Goal: Information Seeking & Learning: Learn about a topic

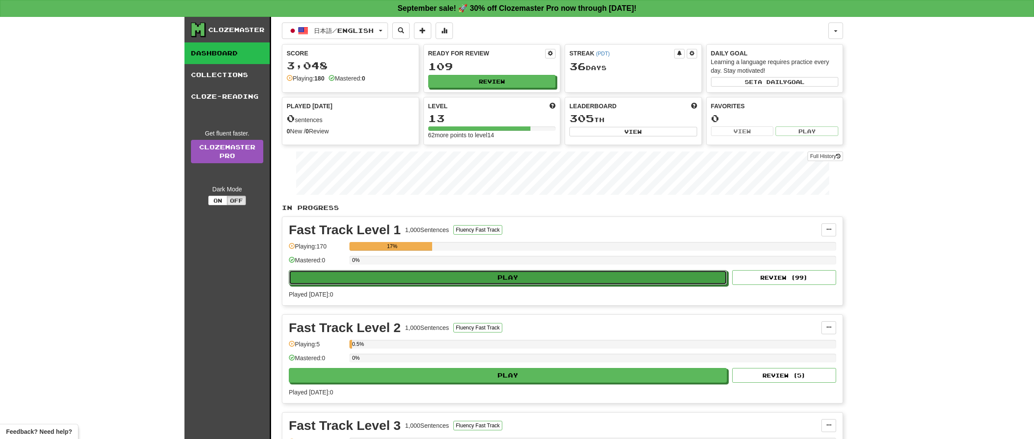
click at [489, 276] on button "Play" at bounding box center [508, 277] width 438 height 15
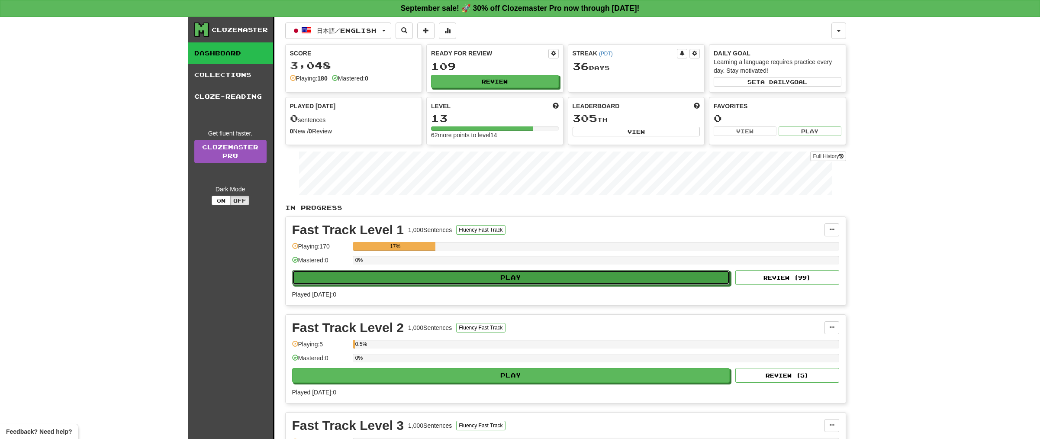
select select "**"
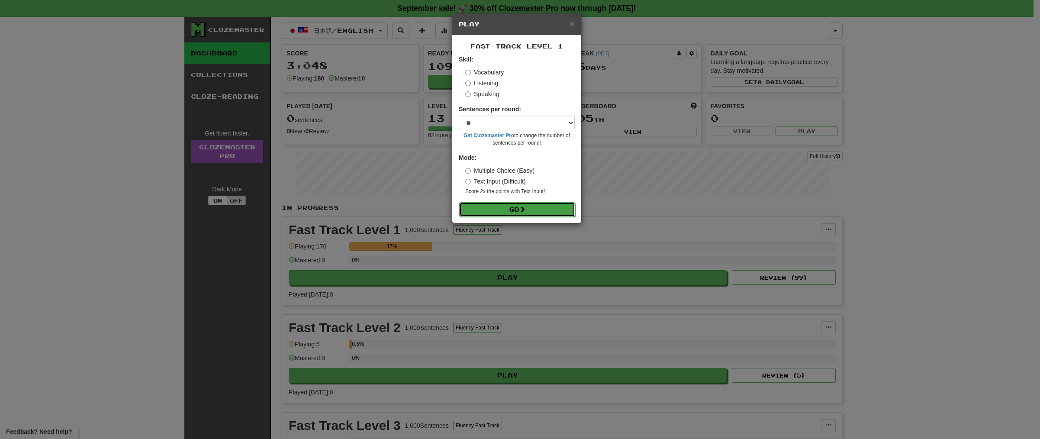
click at [541, 210] on button "Go" at bounding box center [517, 209] width 116 height 15
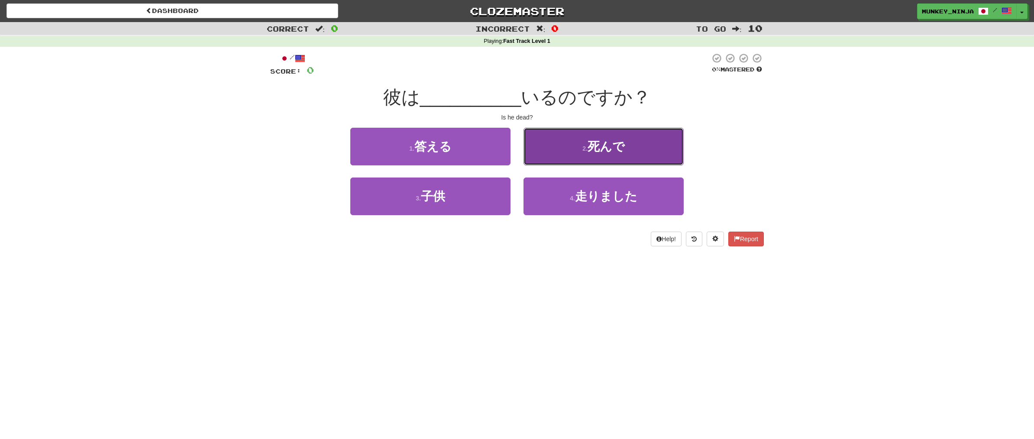
click at [604, 157] on button "2 . 死んで" at bounding box center [603, 147] width 160 height 38
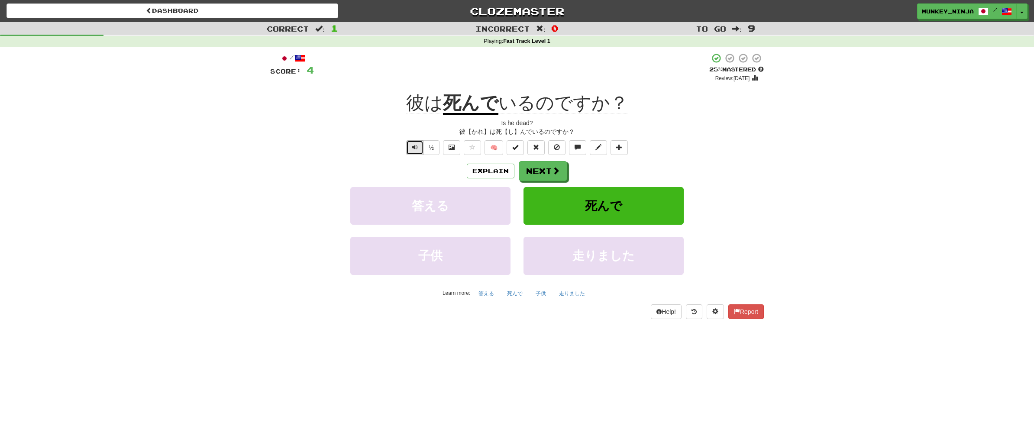
click at [413, 152] on button "Text-to-speech controls" at bounding box center [414, 147] width 17 height 15
click at [546, 165] on button "Next" at bounding box center [543, 171] width 48 height 20
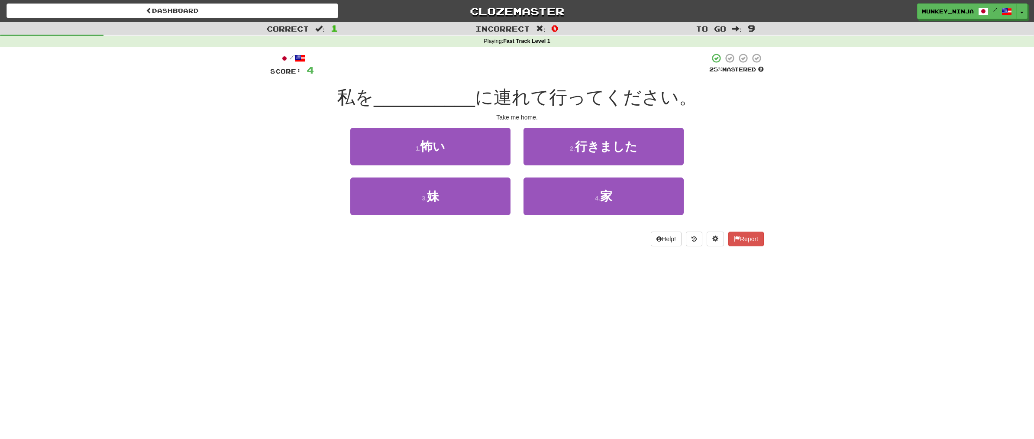
click at [772, 153] on div "Correct : 1 Incorrect : 0 To go : 9 Playing : Fast Track Level 1 / Score: 4 25 …" at bounding box center [517, 140] width 1034 height 236
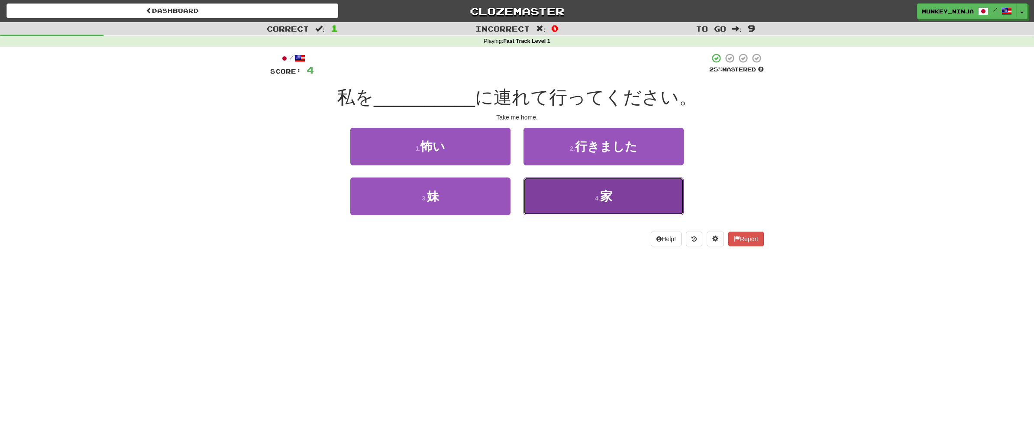
click at [634, 211] on button "4 . 家" at bounding box center [603, 196] width 160 height 38
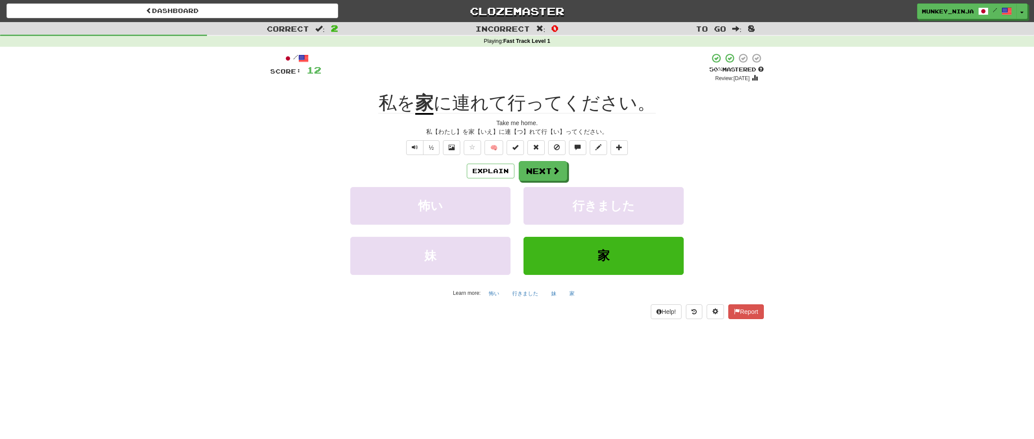
click at [790, 167] on div "Correct : 2 Incorrect : 0 To go : 8 Playing : Fast Track Level 1 / Score: 12 + …" at bounding box center [517, 176] width 1034 height 309
click at [540, 169] on button "Next" at bounding box center [543, 171] width 48 height 20
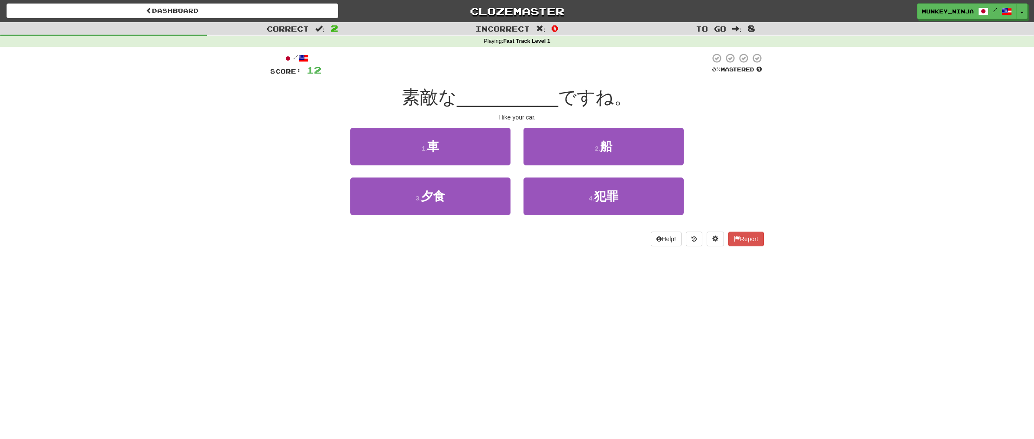
click at [581, 273] on div "Dashboard Clozemaster munkey_ninja / Toggle Dropdown Dashboard Leaderboard Acti…" at bounding box center [517, 219] width 1034 height 439
click at [552, 315] on div "Dashboard Clozemaster munkey_ninja / Toggle Dropdown Dashboard Leaderboard Acti…" at bounding box center [517, 219] width 1034 height 439
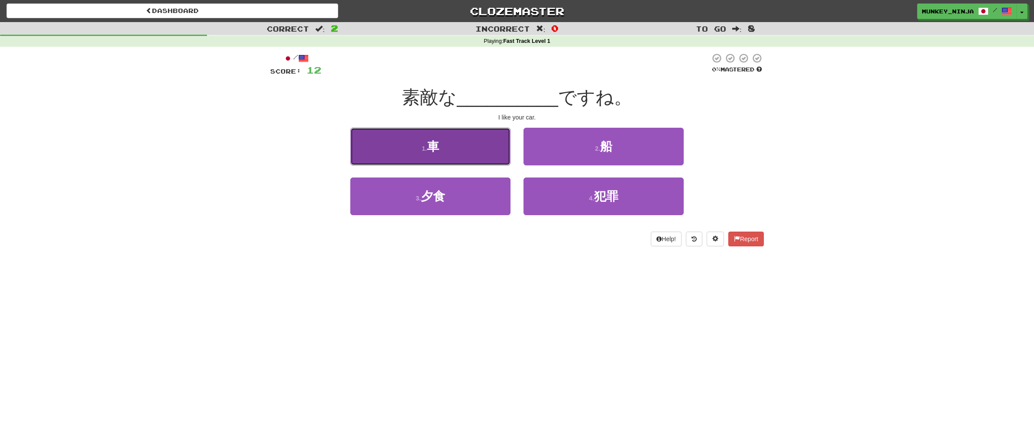
click at [436, 149] on span "車" at bounding box center [433, 146] width 12 height 13
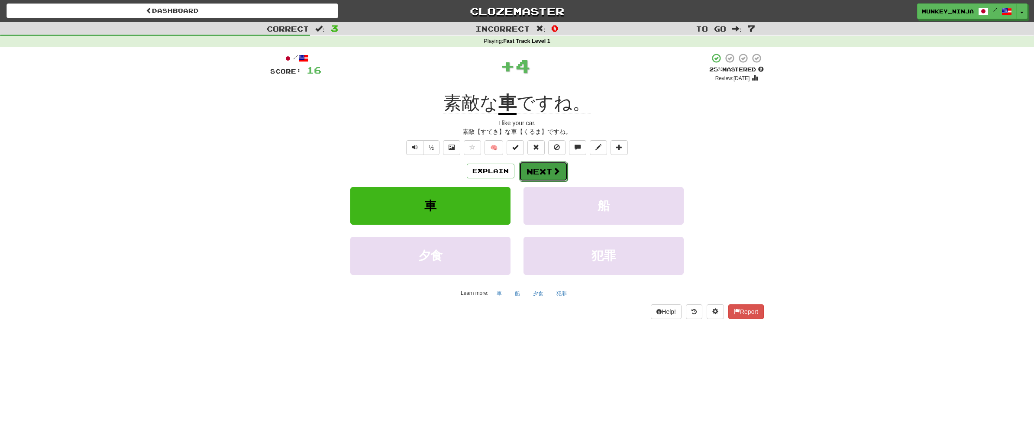
click at [549, 172] on button "Next" at bounding box center [543, 171] width 48 height 20
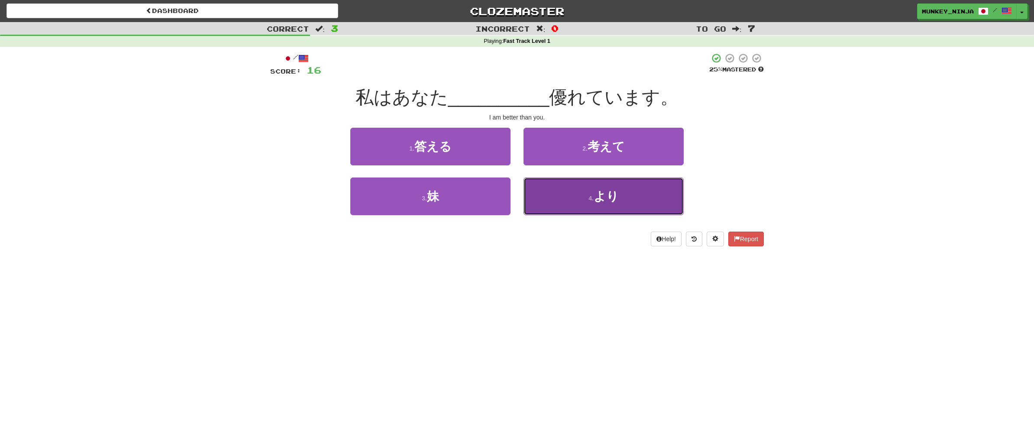
click at [590, 208] on button "4 . より" at bounding box center [603, 196] width 160 height 38
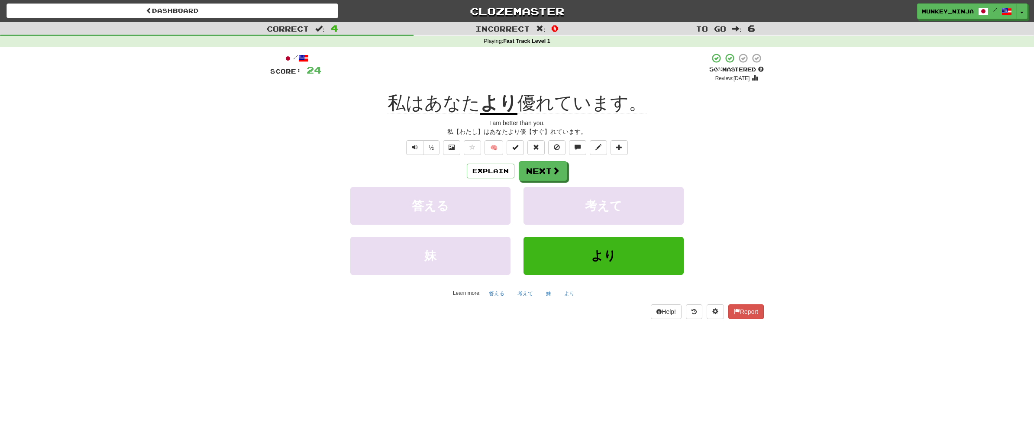
click at [781, 232] on div "Correct : 4 Incorrect : 0 To go : 6 Playing : Fast Track Level 1 / Score: 24 + …" at bounding box center [517, 176] width 1034 height 309
click at [777, 206] on div "Correct : 4 Incorrect : 0 To go : 6 Playing : Fast Track Level 1 / Score: 24 + …" at bounding box center [517, 176] width 1034 height 309
click at [534, 174] on button "Next" at bounding box center [543, 171] width 48 height 20
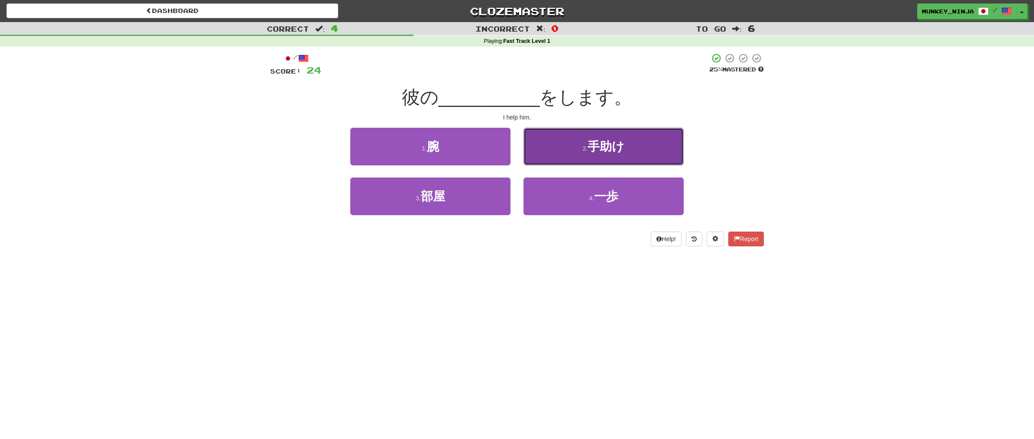
click at [619, 157] on button "2 . 手助け" at bounding box center [603, 147] width 160 height 38
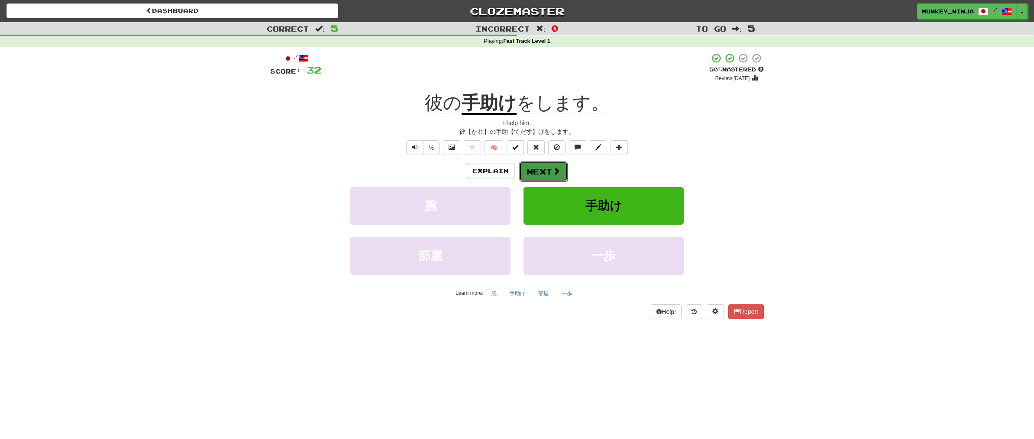
click at [546, 168] on button "Next" at bounding box center [543, 171] width 48 height 20
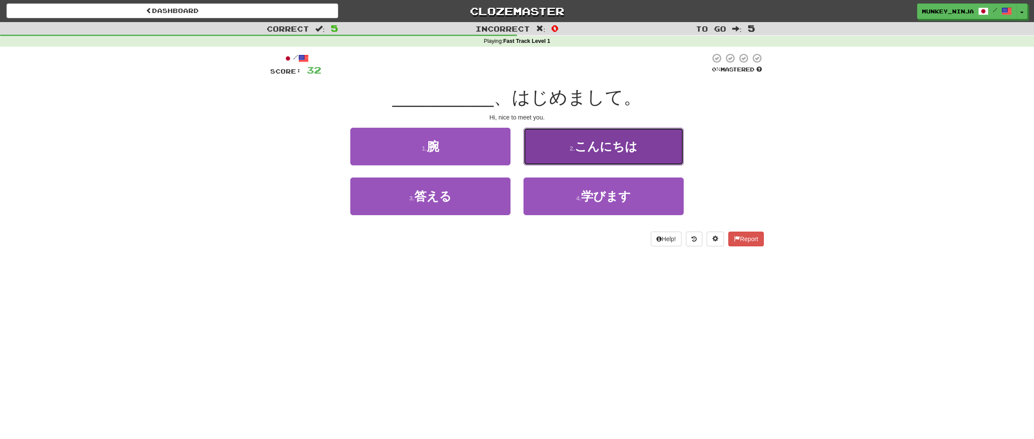
click at [629, 152] on span "こんにちは" at bounding box center [605, 146] width 63 height 13
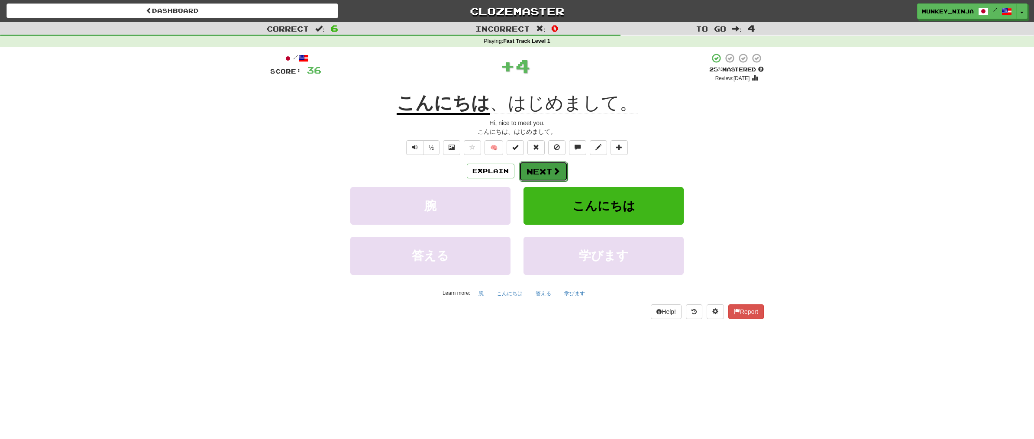
click at [547, 168] on button "Next" at bounding box center [543, 171] width 48 height 20
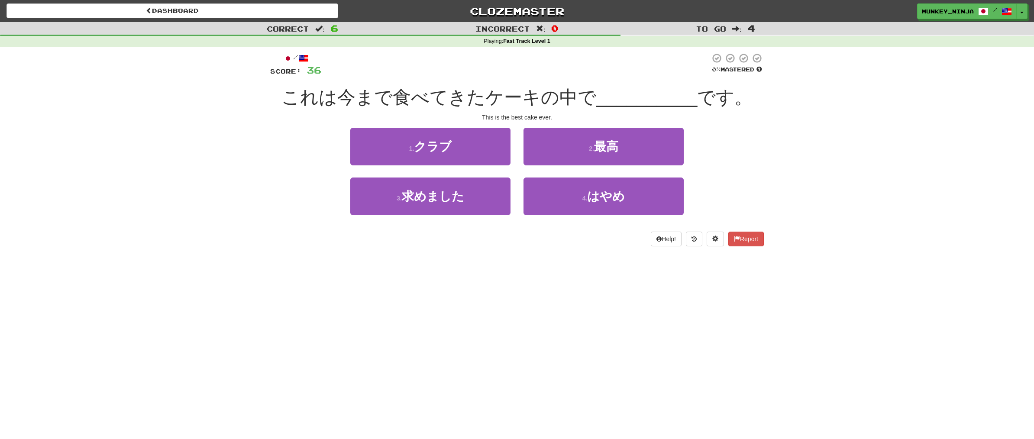
click at [625, 124] on div "/ Score: 36 0 % Mastered これは今まで食べてきたケーキの中で __________ です。 This is the best cake…" at bounding box center [516, 149] width 493 height 193
click at [649, 152] on button "2 . 最高" at bounding box center [603, 147] width 160 height 38
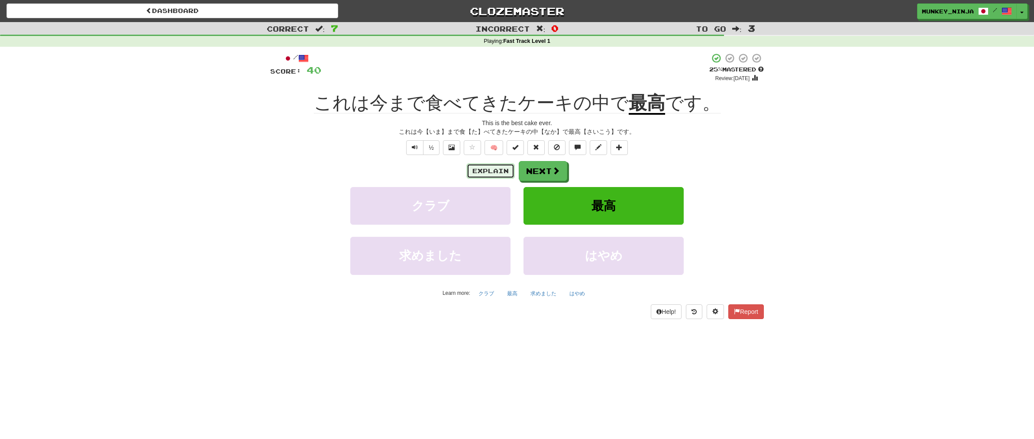
click at [494, 172] on button "Explain" at bounding box center [491, 171] width 48 height 15
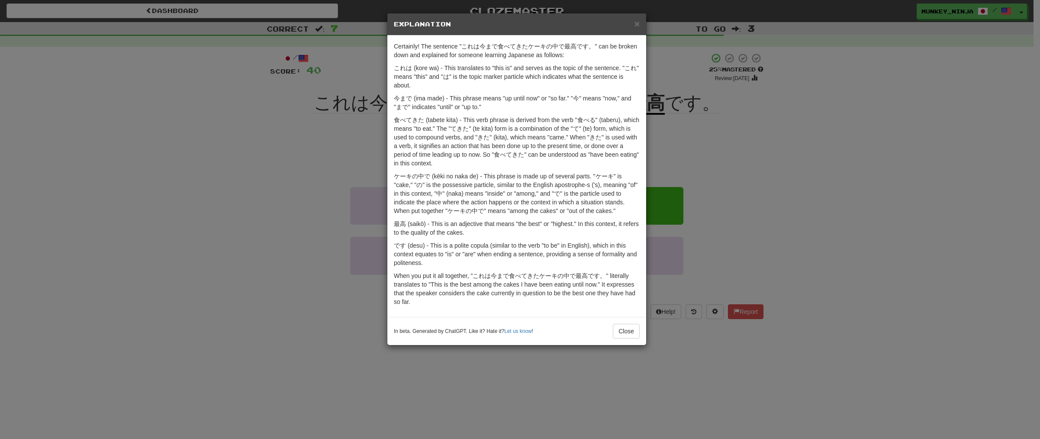
click at [779, 237] on div "× Explanation Certainly! The sentence "これは今まで食べてきたケーキの中で最高です。" can be broken do…" at bounding box center [520, 219] width 1040 height 439
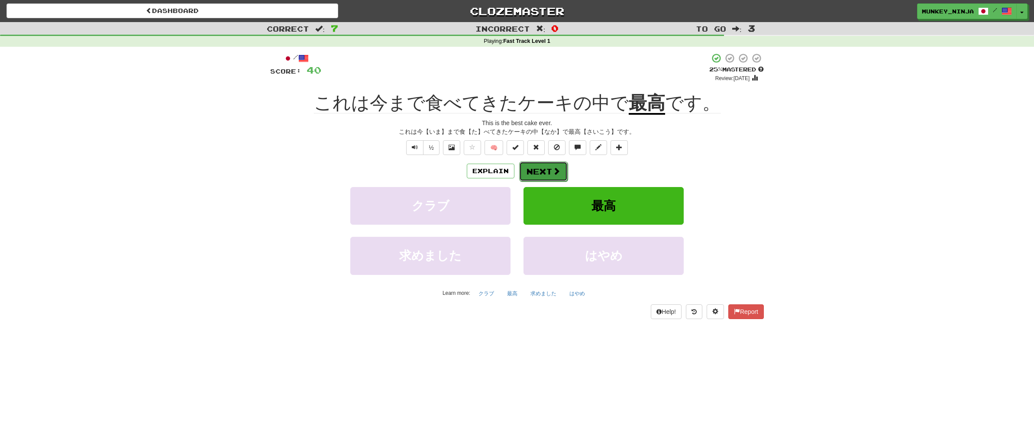
click at [550, 168] on button "Next" at bounding box center [543, 171] width 48 height 20
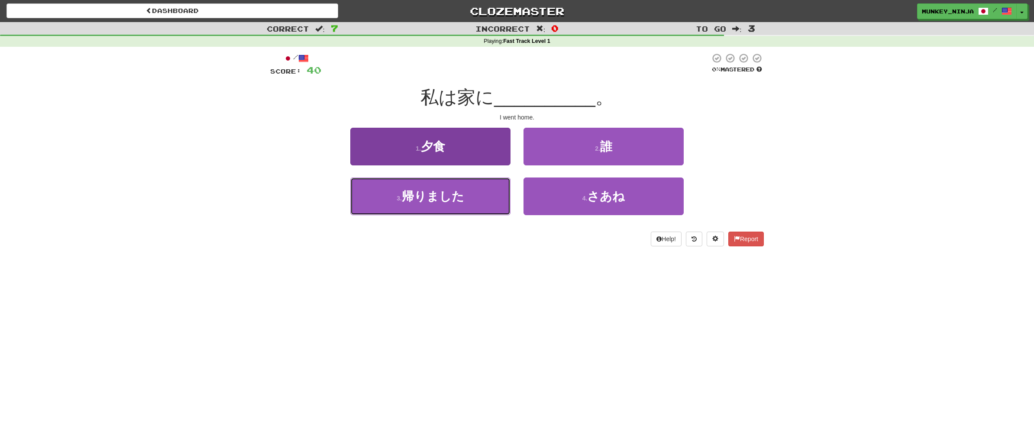
click at [446, 211] on button "3 . 帰りました" at bounding box center [430, 196] width 160 height 38
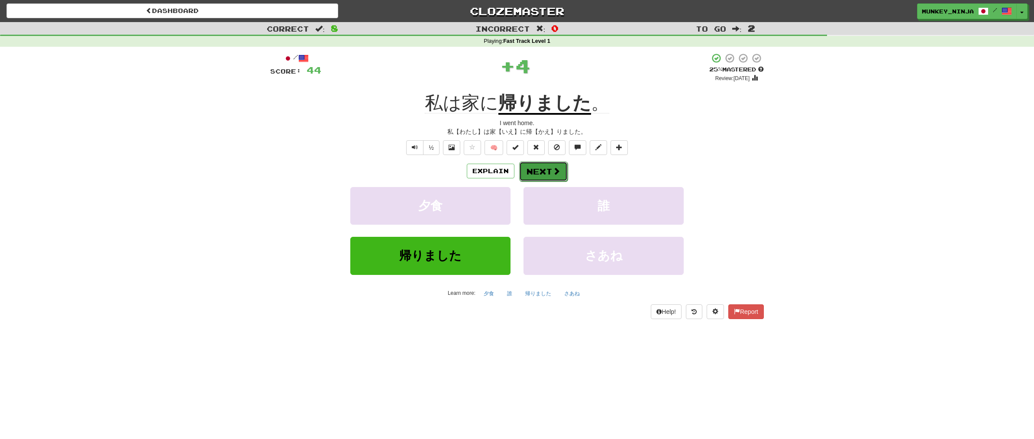
click at [542, 173] on button "Next" at bounding box center [543, 171] width 48 height 20
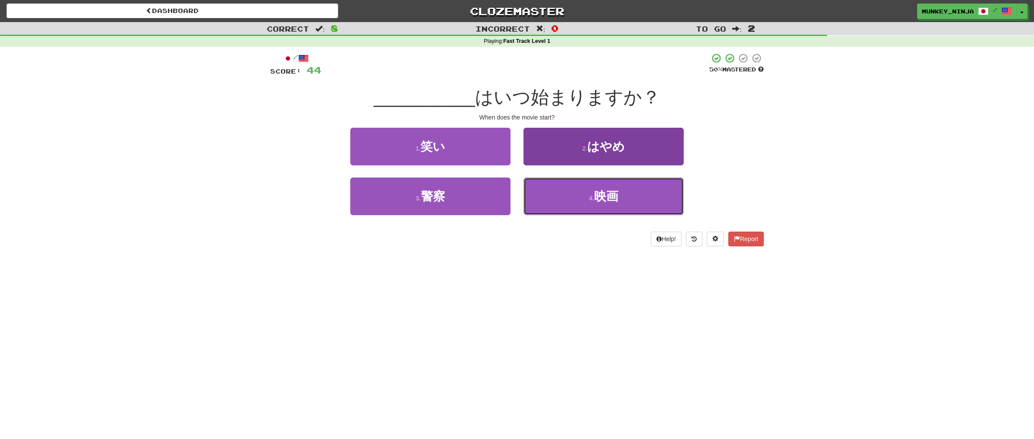
click at [594, 212] on button "4 . 映画" at bounding box center [603, 196] width 160 height 38
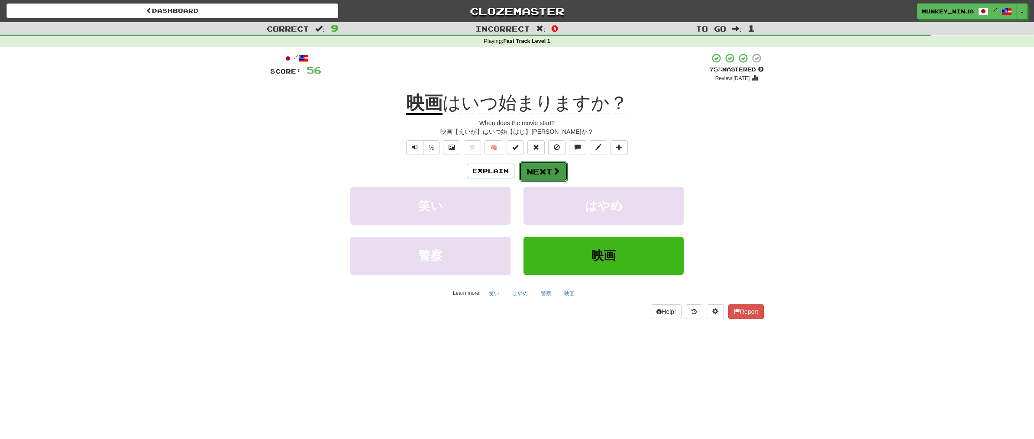
click at [555, 170] on span at bounding box center [556, 171] width 8 height 8
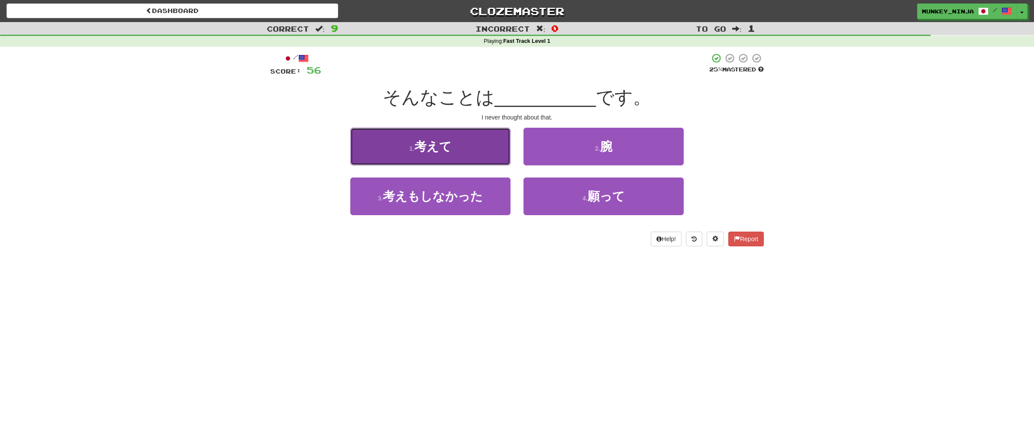
click at [469, 155] on button "1 . 考えて" at bounding box center [430, 147] width 160 height 38
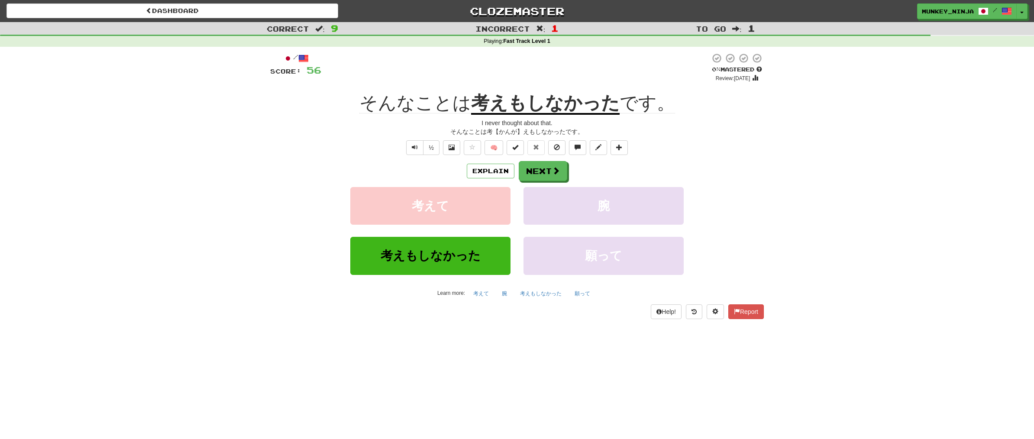
click at [465, 168] on div "Explain Next" at bounding box center [516, 171] width 493 height 20
click at [483, 171] on button "Explain" at bounding box center [491, 171] width 48 height 15
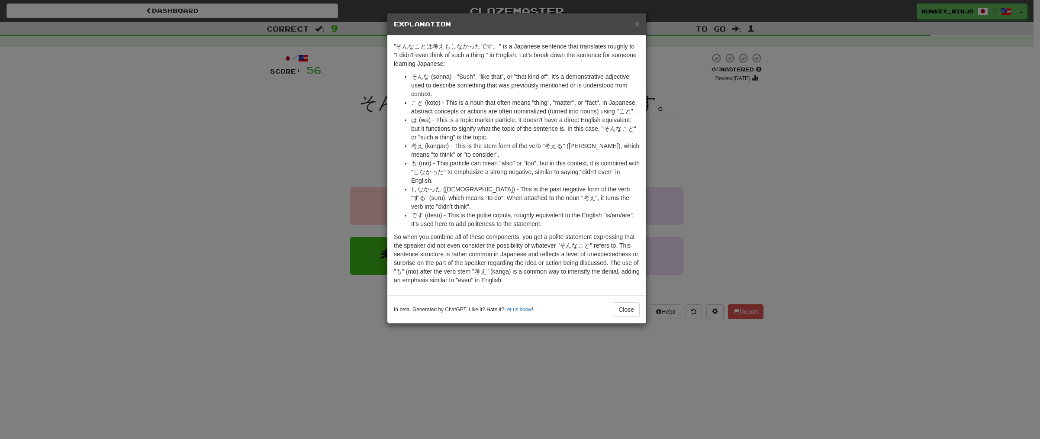
click at [606, 369] on div "× Explanation "そんなことは考えもしなかったです。" is a Japanese sentence that translates roughl…" at bounding box center [520, 219] width 1040 height 439
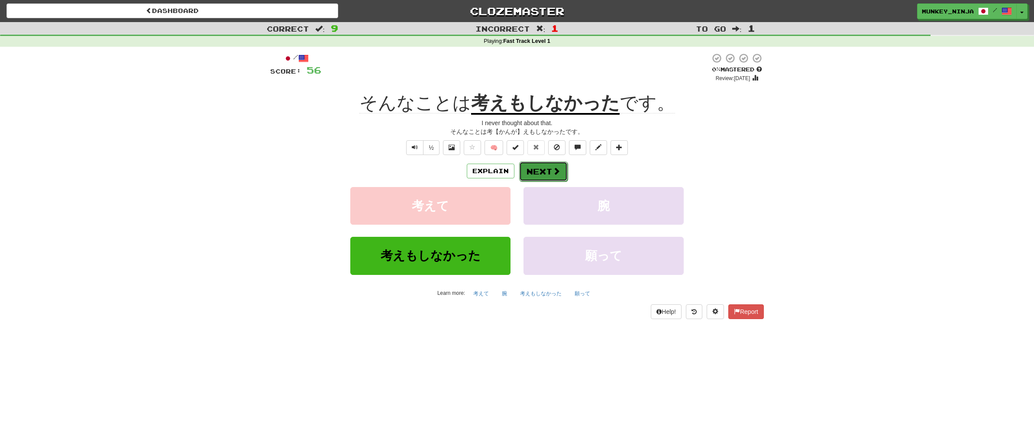
click at [531, 173] on button "Next" at bounding box center [543, 171] width 48 height 20
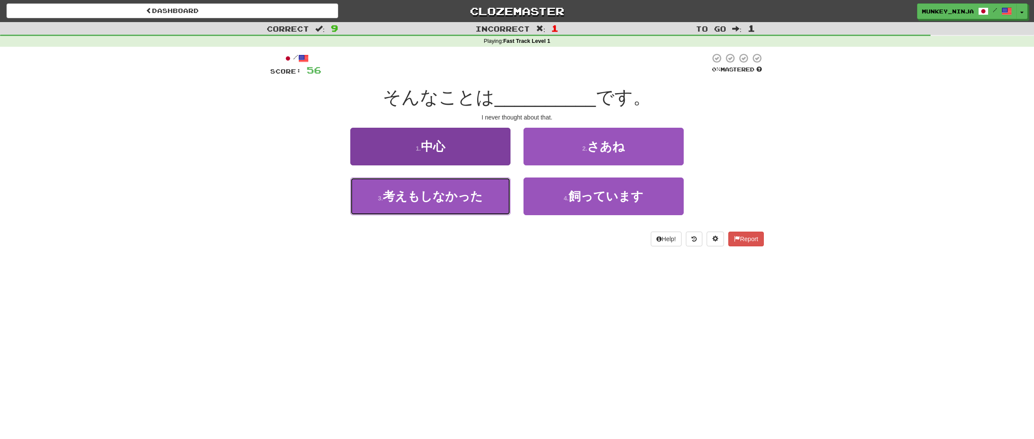
drag, startPoint x: 459, startPoint y: 209, endPoint x: 458, endPoint y: 214, distance: 5.4
click at [459, 209] on button "3 . 考えもしなかった" at bounding box center [430, 196] width 160 height 38
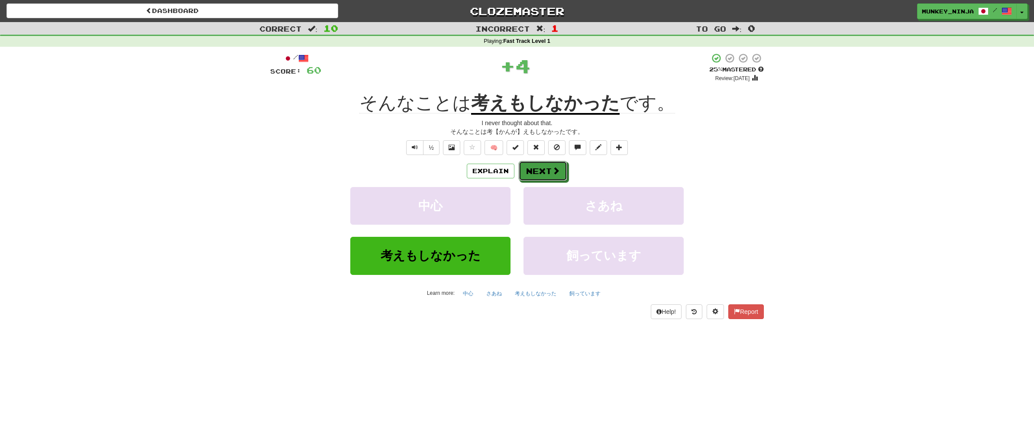
drag, startPoint x: 539, startPoint y: 167, endPoint x: 556, endPoint y: 193, distance: 30.4
click at [539, 168] on button "Next" at bounding box center [543, 171] width 48 height 20
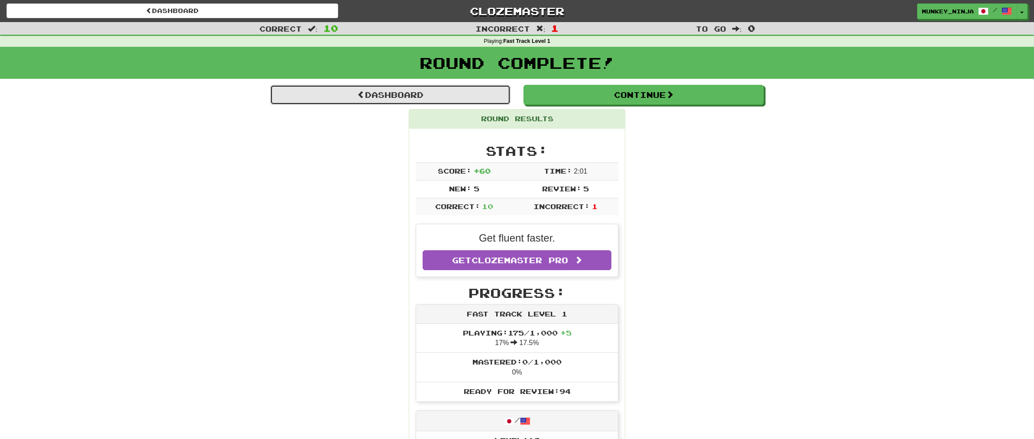
click at [415, 95] on link "Dashboard" at bounding box center [390, 95] width 240 height 20
